Goal: Transaction & Acquisition: Obtain resource

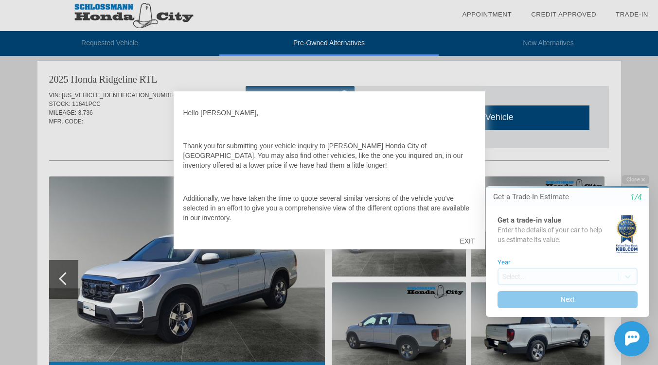
click at [464, 239] on div "EXIT" at bounding box center [467, 241] width 35 height 29
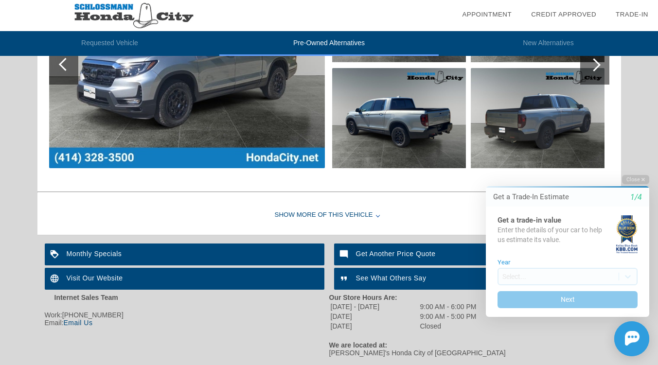
scroll to position [1040, 0]
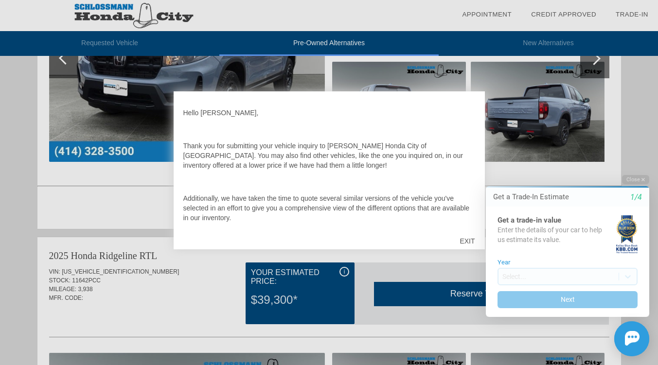
scroll to position [620, 0]
